Goal: Task Accomplishment & Management: Manage account settings

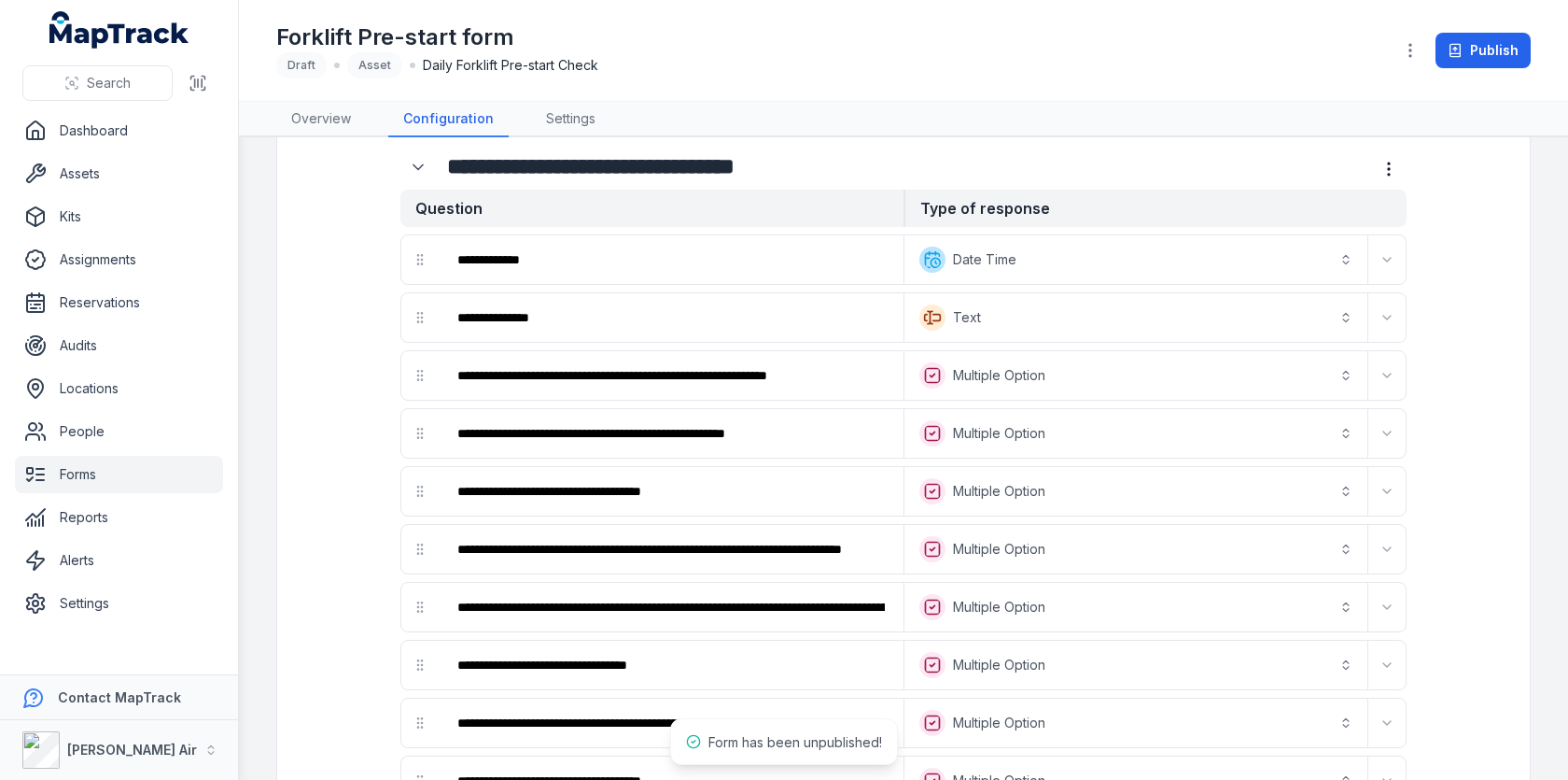
scroll to position [89, 0]
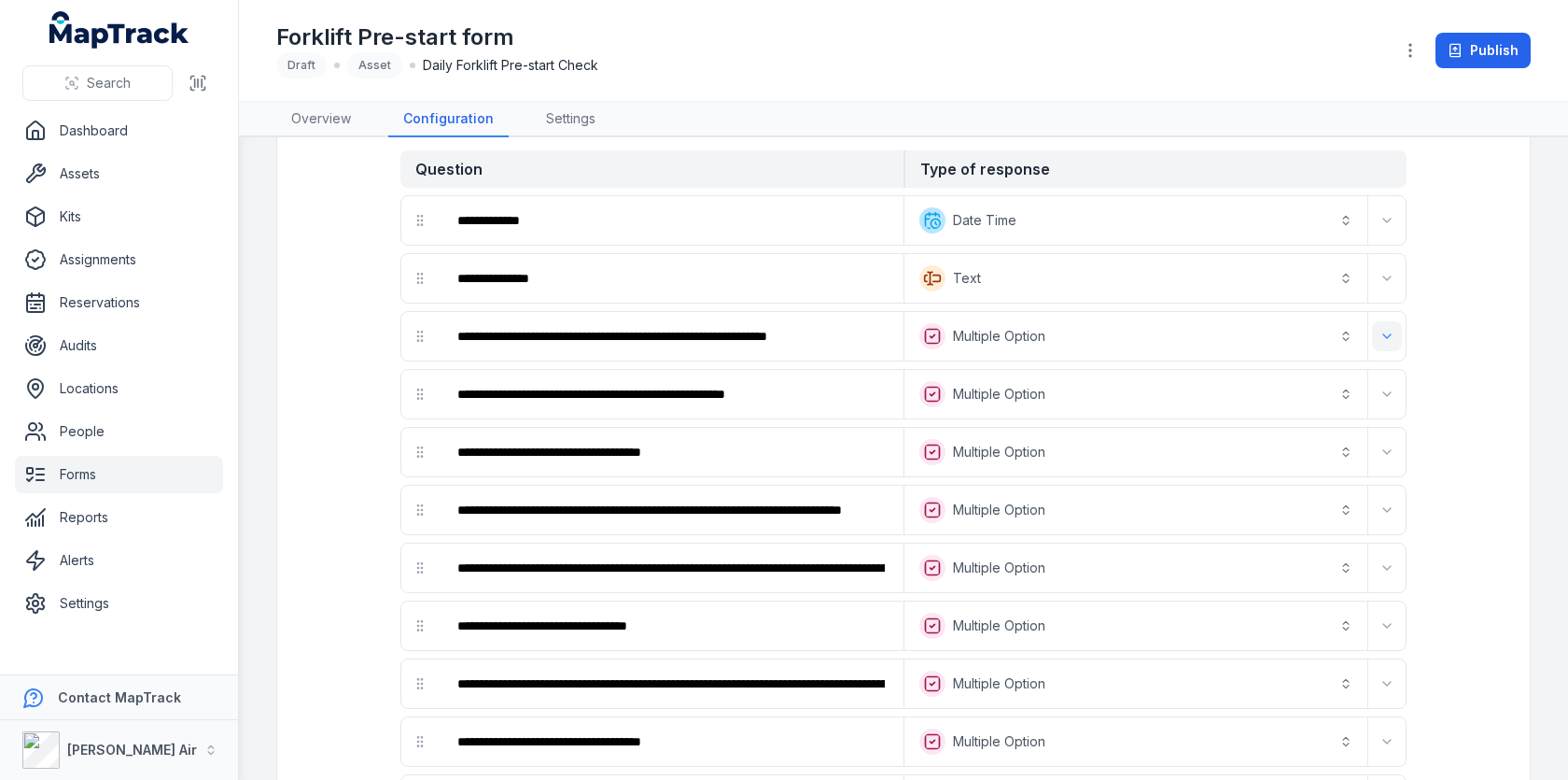
click at [1386, 335] on icon "Expand" at bounding box center [1387, 336] width 15 height 15
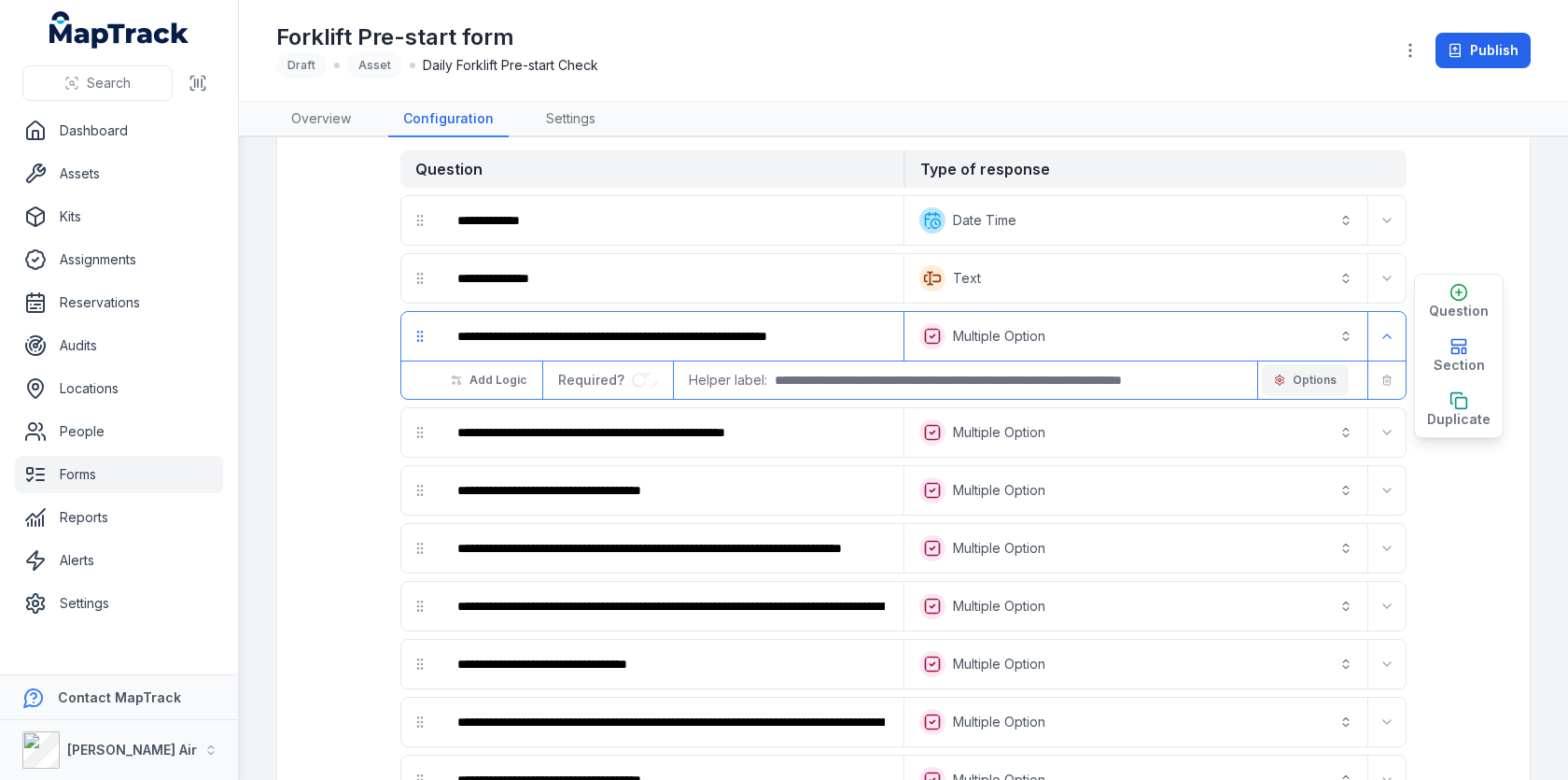
click at [1285, 376] on icon "button" at bounding box center [1280, 380] width 11 height 11
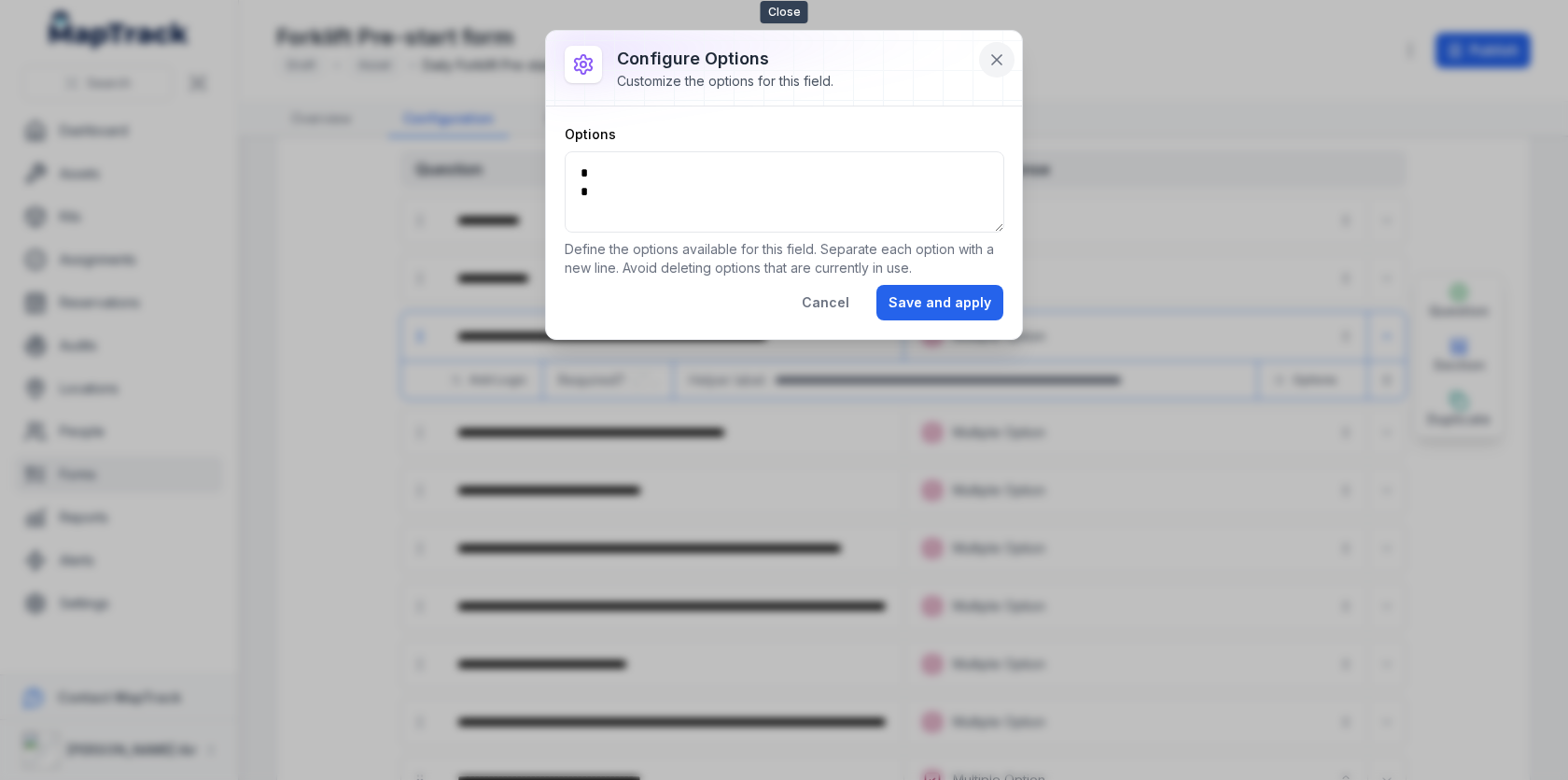
click at [1008, 60] on button at bounding box center [997, 60] width 36 height 36
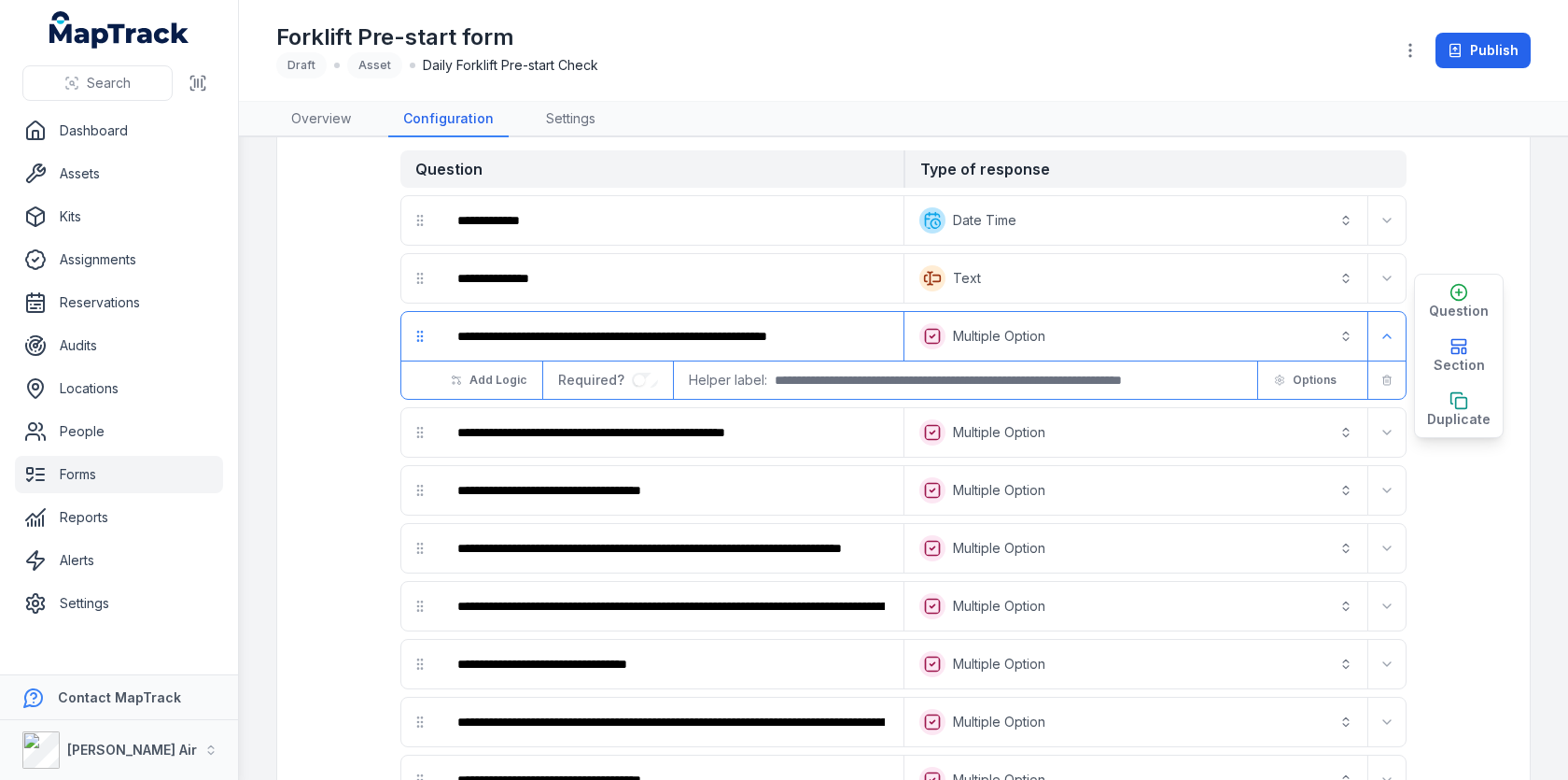
scroll to position [123, 0]
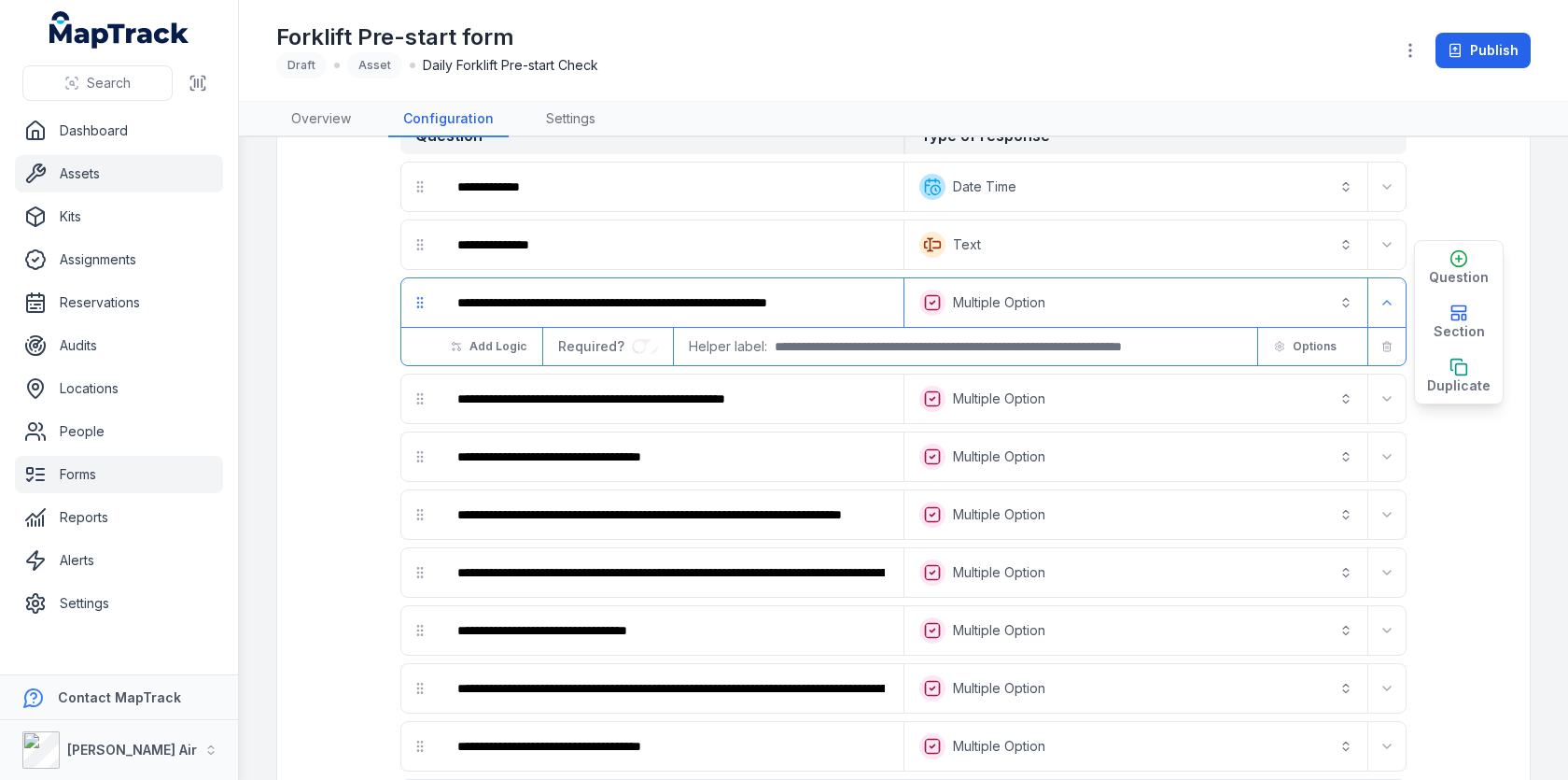
click at [94, 187] on link "Assets" at bounding box center [119, 174] width 208 height 38
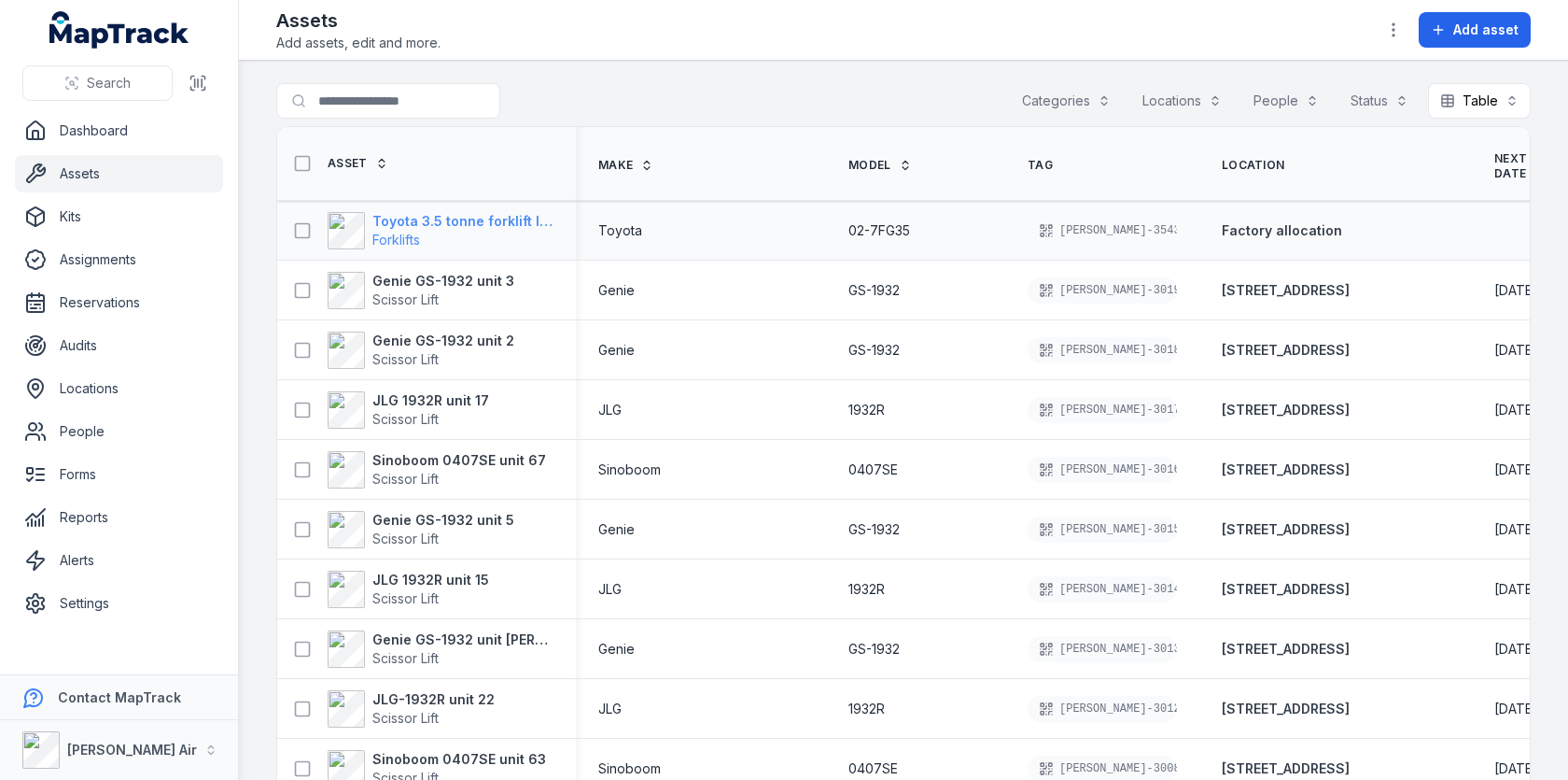
click at [427, 219] on strong "Toyota 3.5 tonne forklift lpg" at bounding box center [462, 221] width 181 height 19
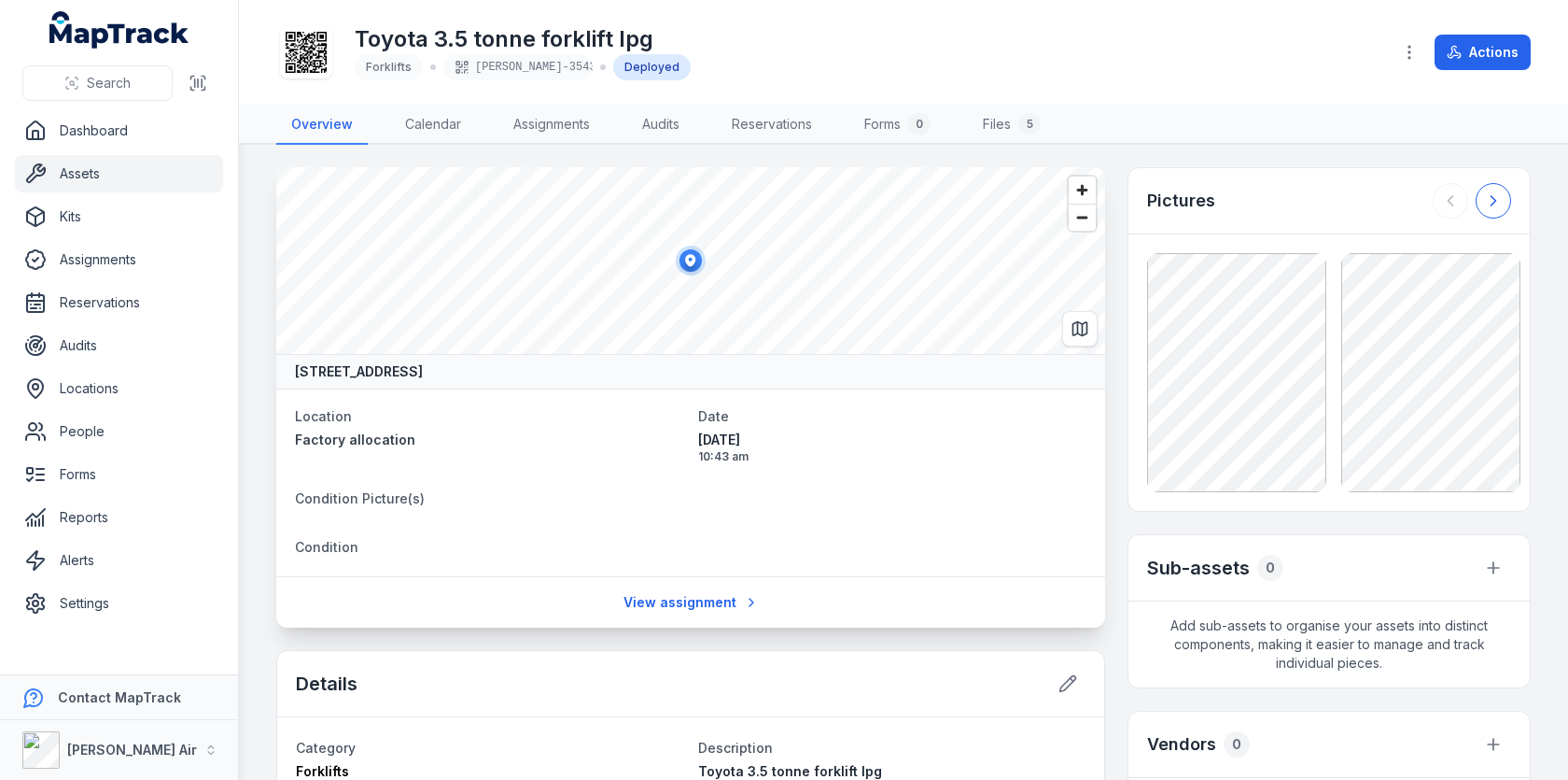
click at [1495, 206] on icon at bounding box center [1494, 201] width 19 height 19
click at [1495, 205] on icon at bounding box center [1494, 201] width 19 height 19
click at [1495, 205] on div at bounding box center [1471, 201] width 78 height 36
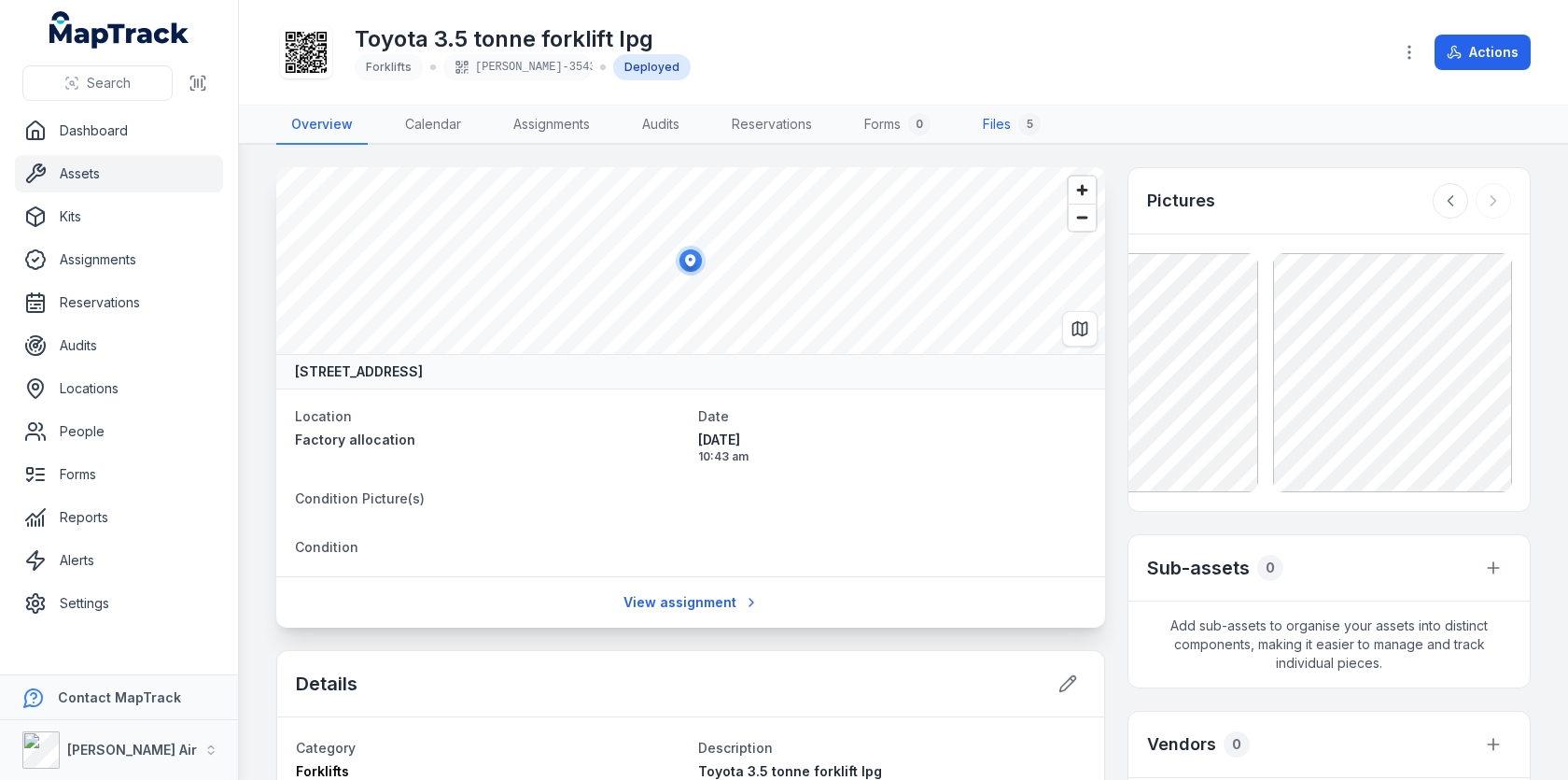
click at [982, 126] on link "Files 5" at bounding box center [1011, 125] width 88 height 40
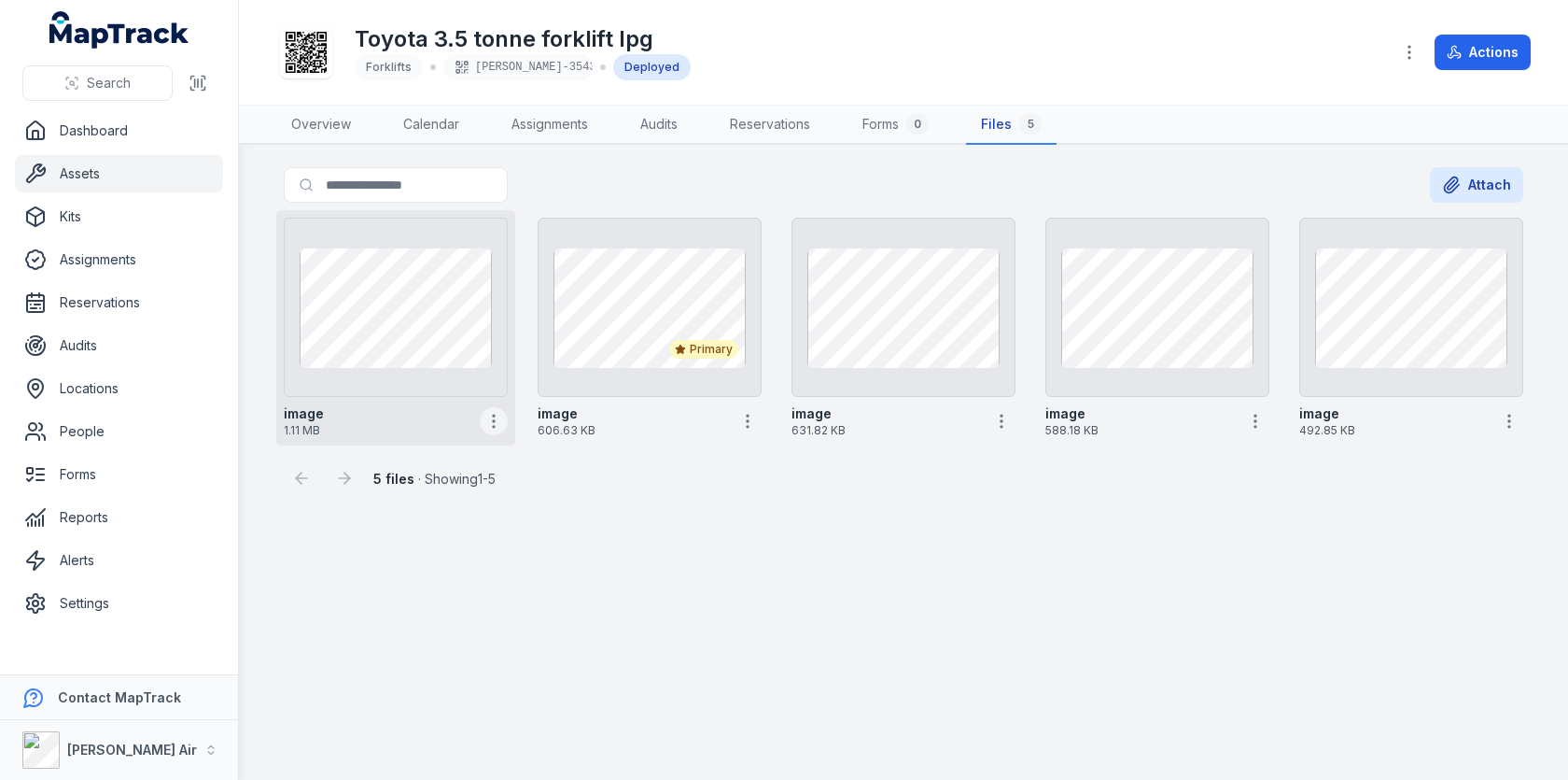
click at [493, 420] on circle "button" at bounding box center [493, 421] width 2 height 2
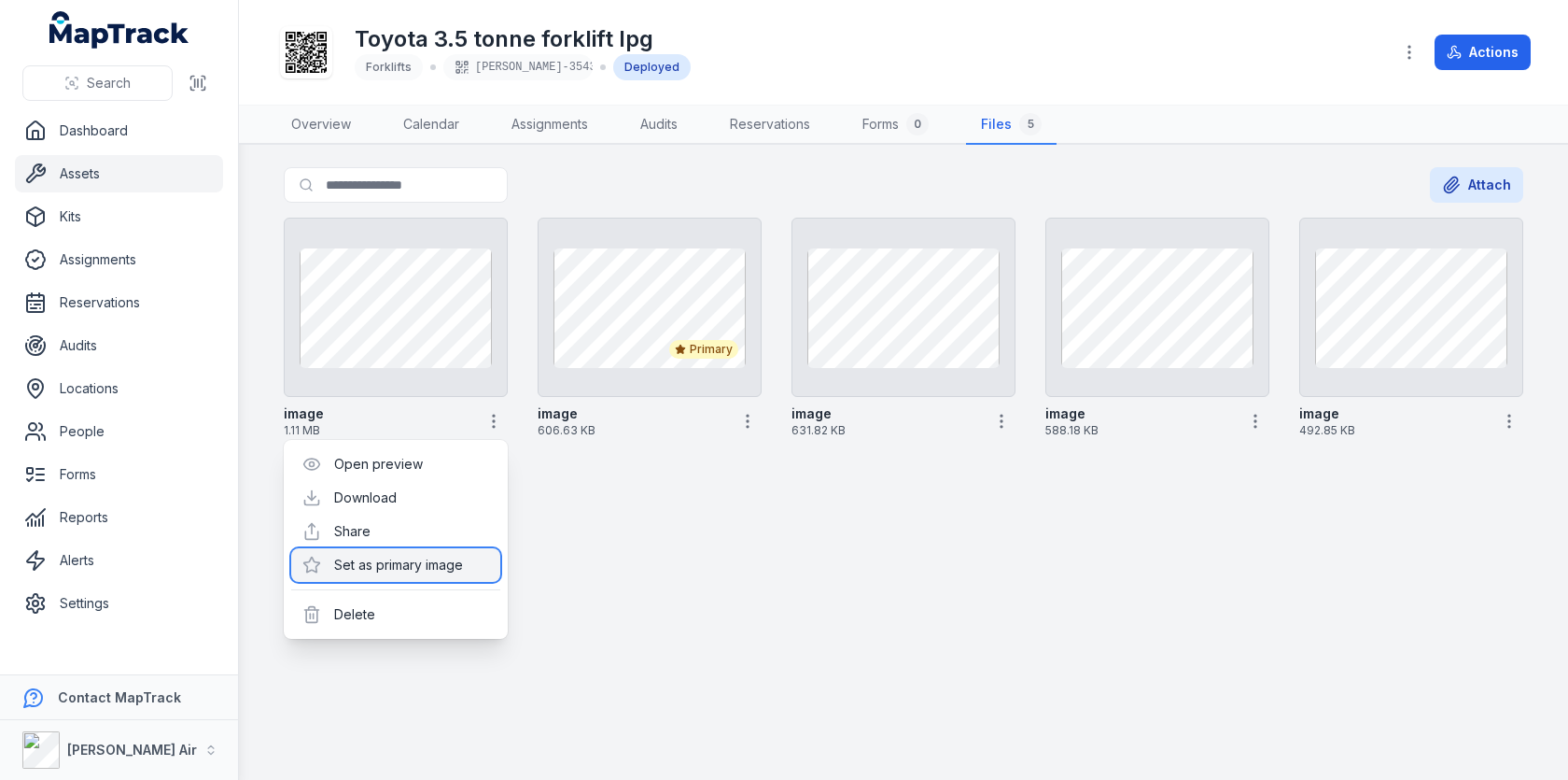
click at [409, 563] on div "Set as primary image" at bounding box center [396, 565] width 209 height 34
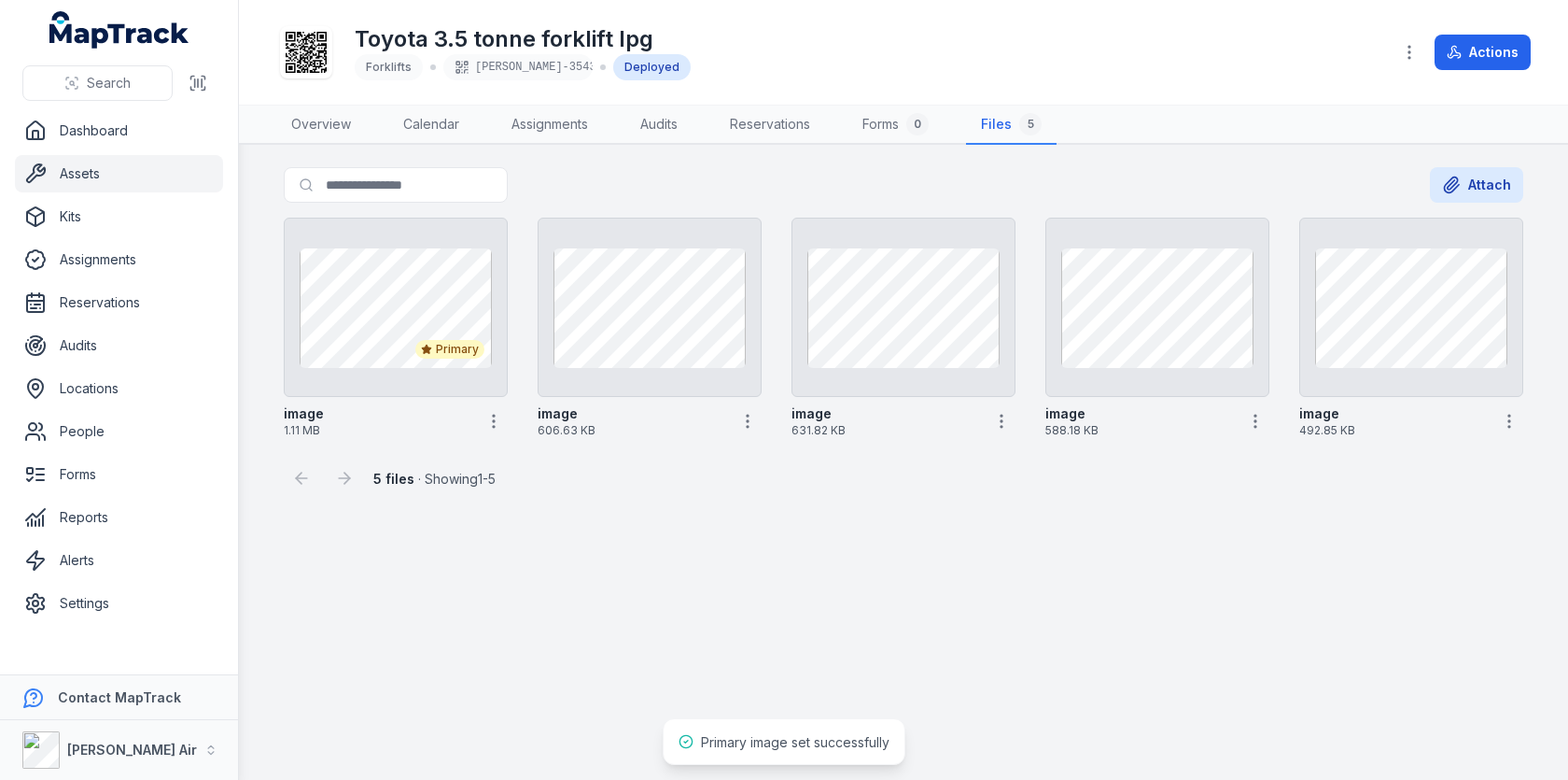
click at [655, 589] on main "Search for files Attach Primary image 1.11 MB image 606.63 KB image 631.82 KB i…" at bounding box center [903, 463] width 1329 height 635
